Goal: Information Seeking & Learning: Learn about a topic

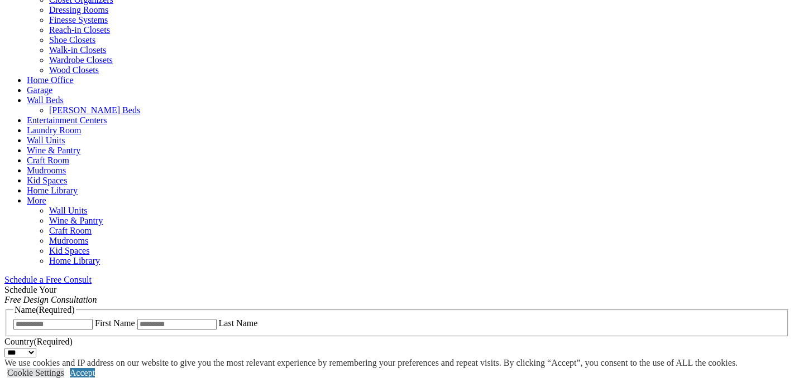
scroll to position [490, 0]
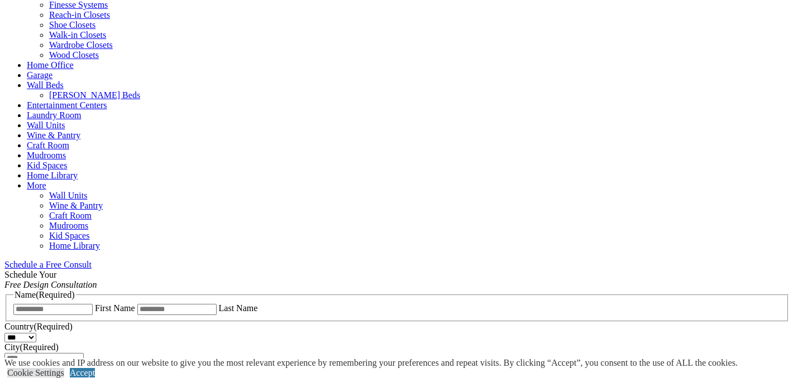
click at [92, 260] on span "Schedule a Free Consult (opens a dropdown menu)" at bounding box center [92, 264] width 0 height 9
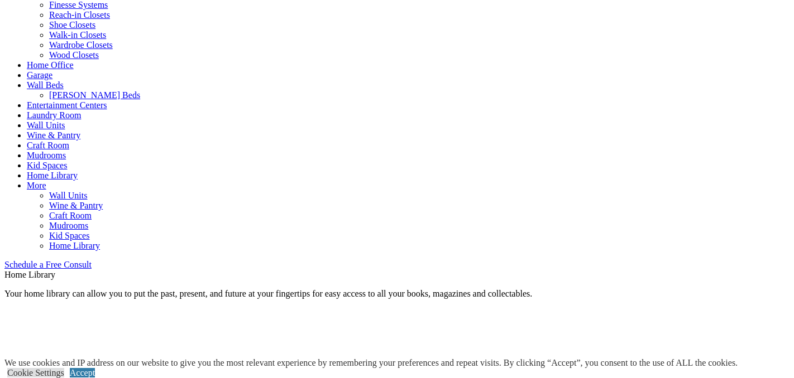
scroll to position [830, 0]
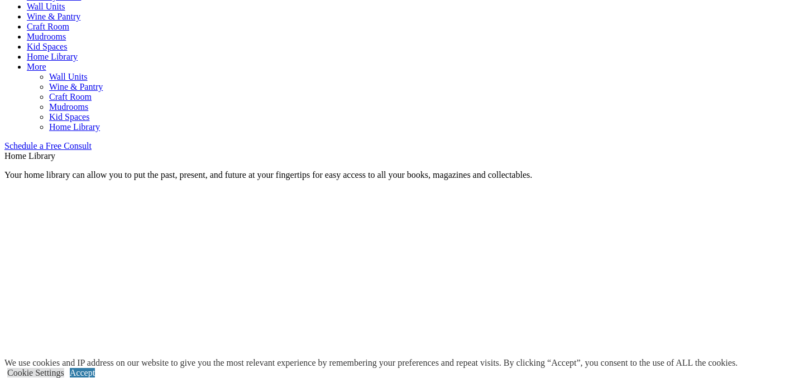
scroll to position [584, 0]
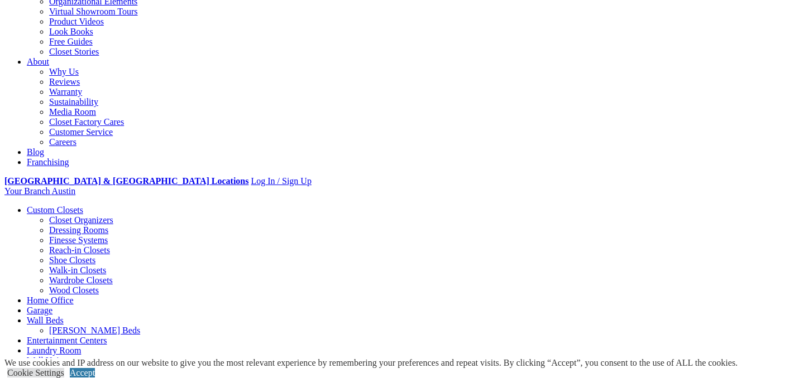
scroll to position [0, 0]
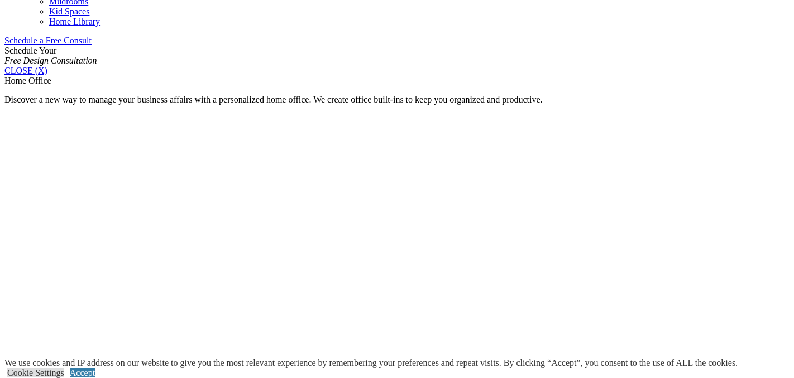
scroll to position [805, 0]
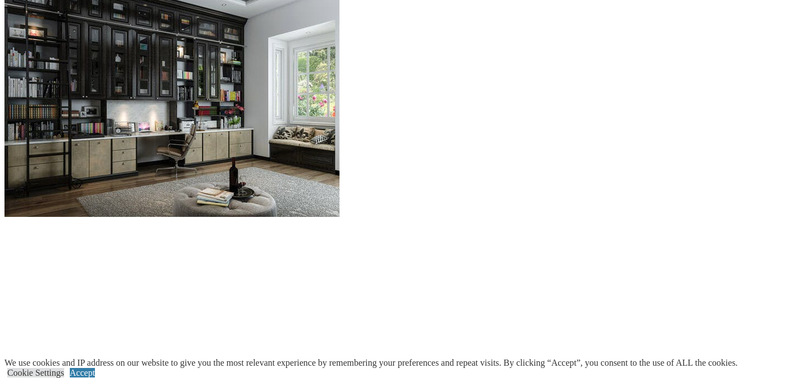
scroll to position [1131, 0]
